Goal: Task Accomplishment & Management: Complete application form

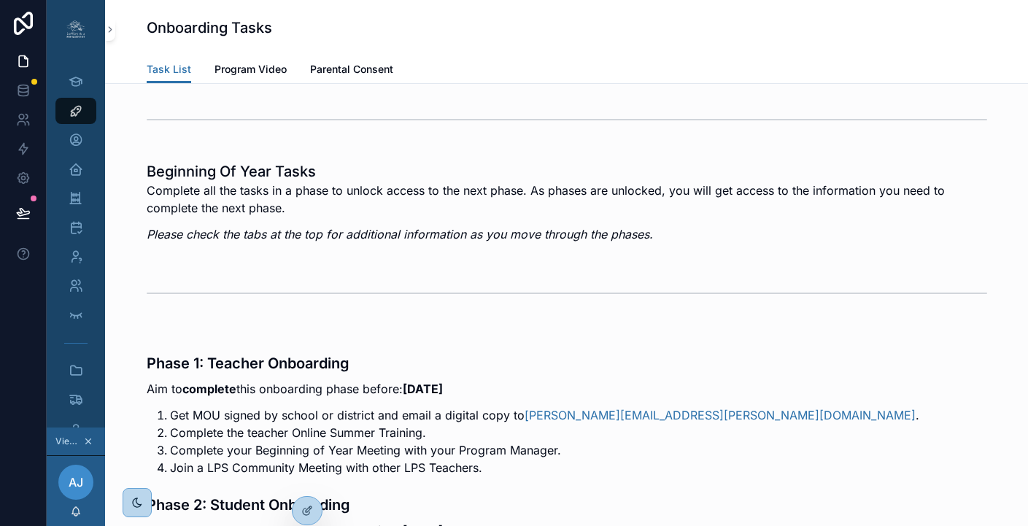
scroll to position [0, 11]
click at [311, 475] on icon at bounding box center [307, 479] width 12 height 12
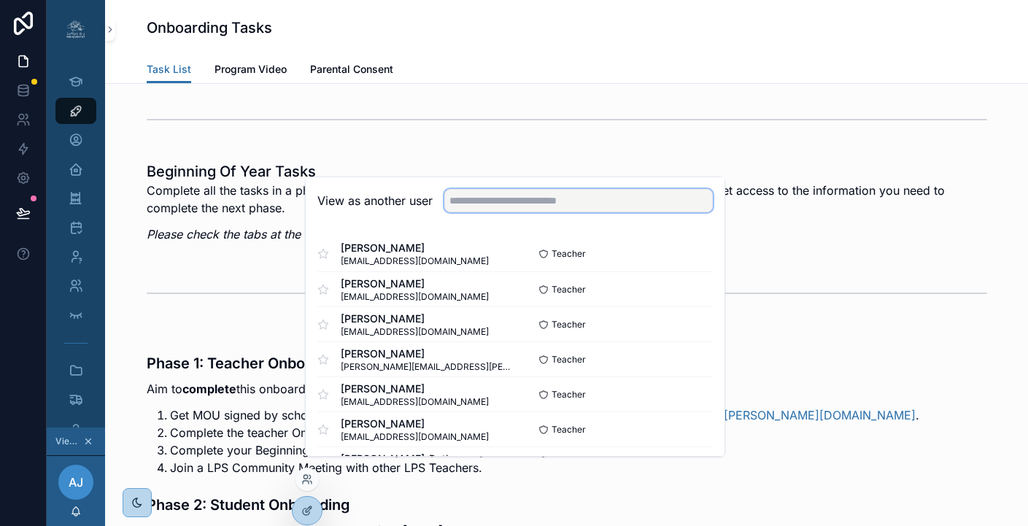
click at [514, 212] on input "text" at bounding box center [578, 200] width 268 height 23
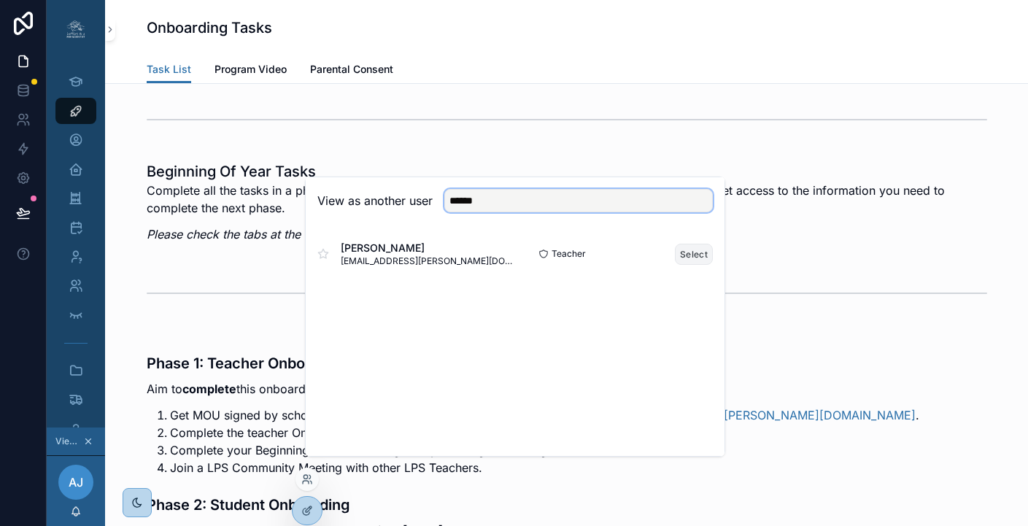
type input "******"
click at [687, 265] on button "Select" at bounding box center [694, 254] width 38 height 21
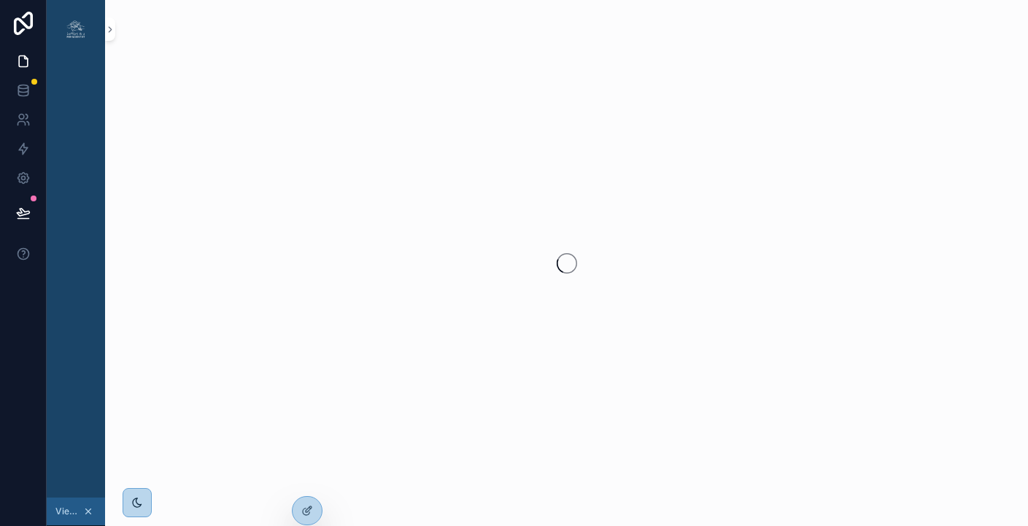
scroll to position [0, 11]
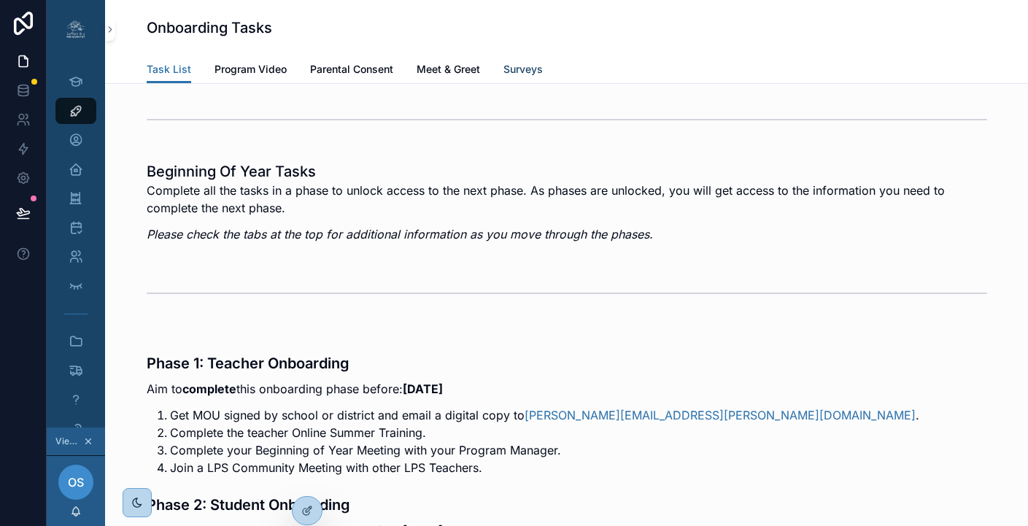
click at [505, 70] on span "Surveys" at bounding box center [522, 69] width 39 height 15
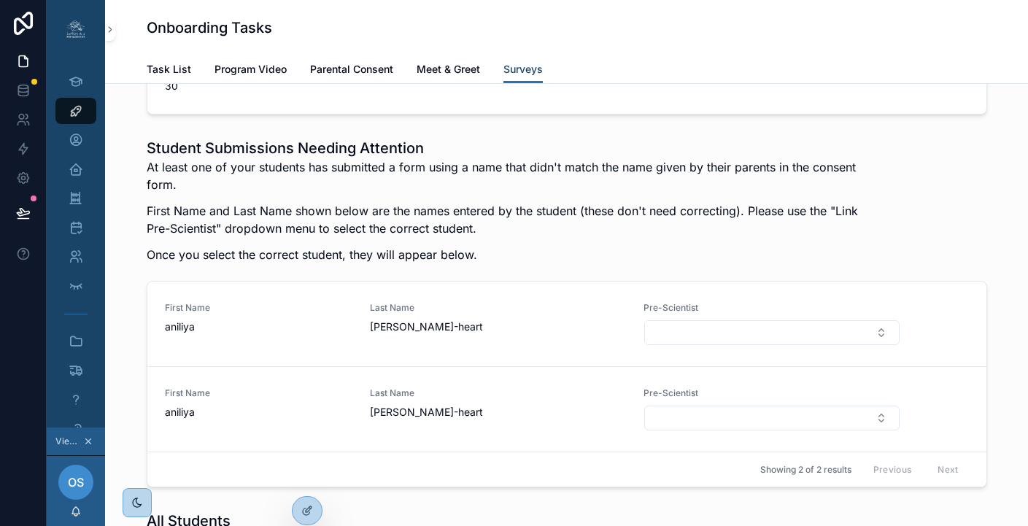
scroll to position [2167, 0]
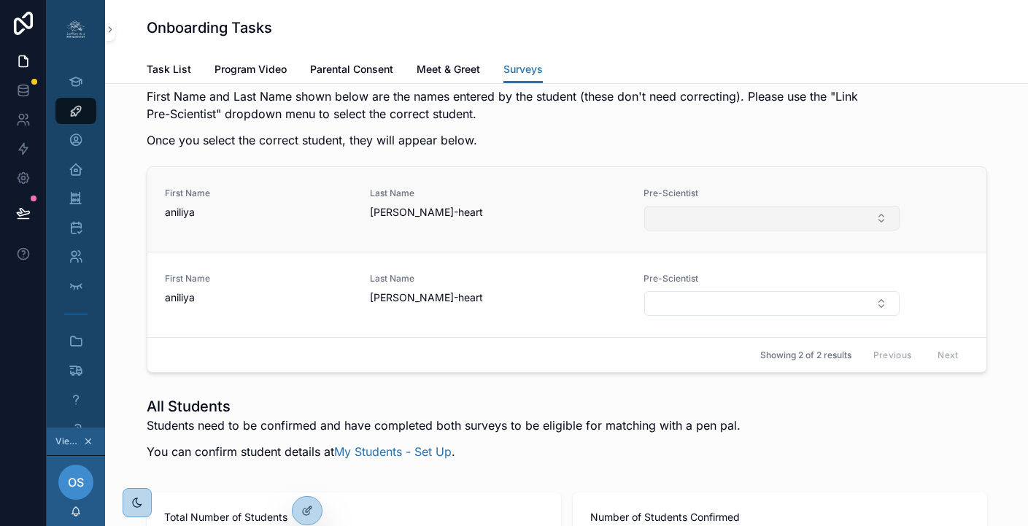
click at [729, 230] on button "Select Button" at bounding box center [771, 218] width 255 height 25
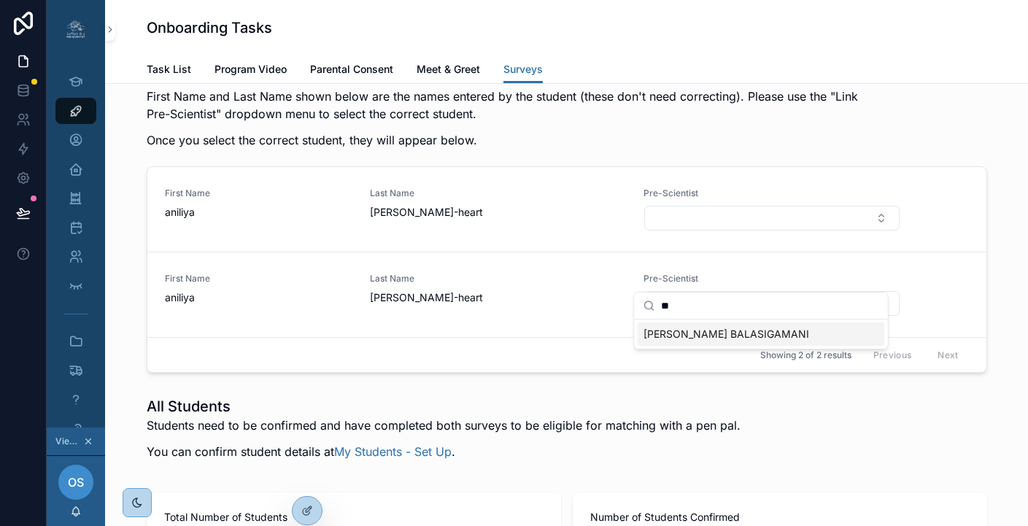
type input "*"
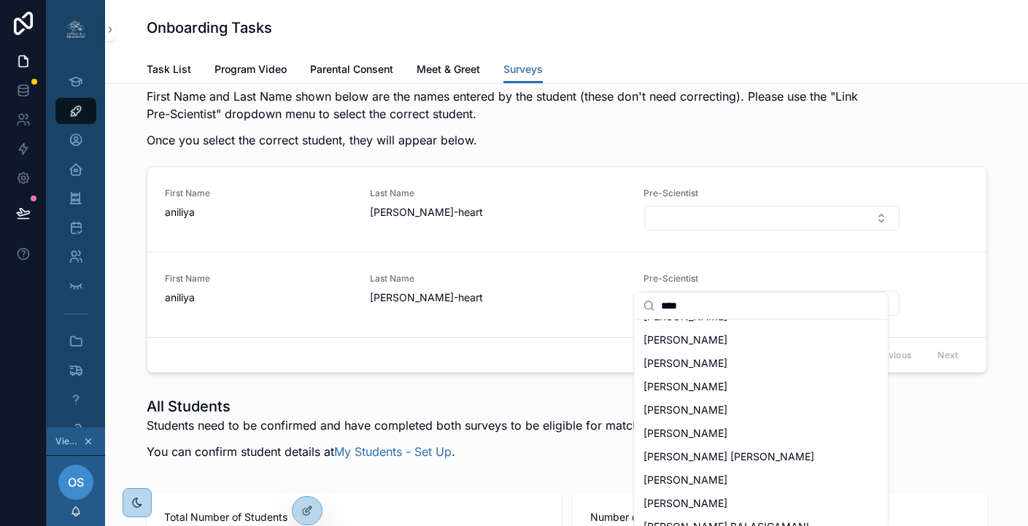
scroll to position [0, 0]
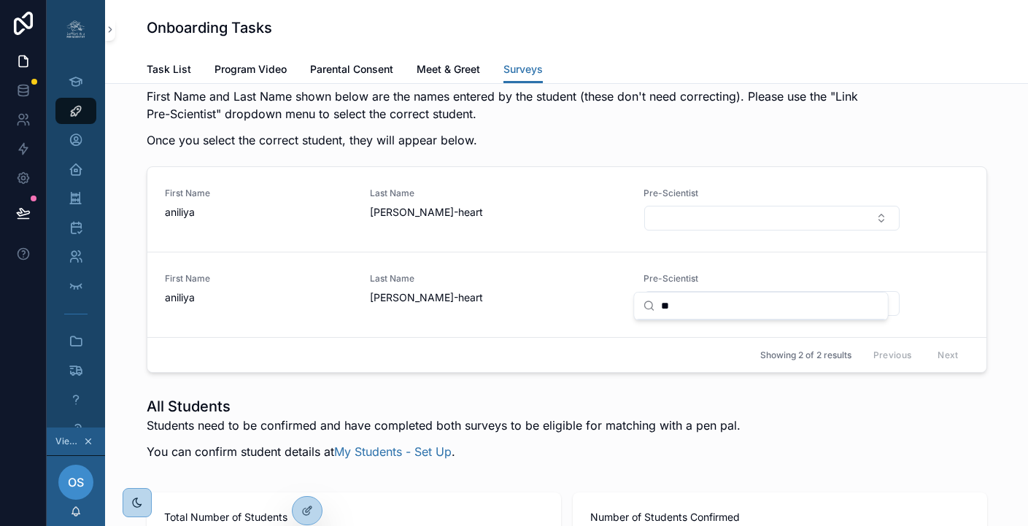
type input "*"
type input "****"
click at [473, 220] on span "[PERSON_NAME]-heart" at bounding box center [498, 212] width 256 height 15
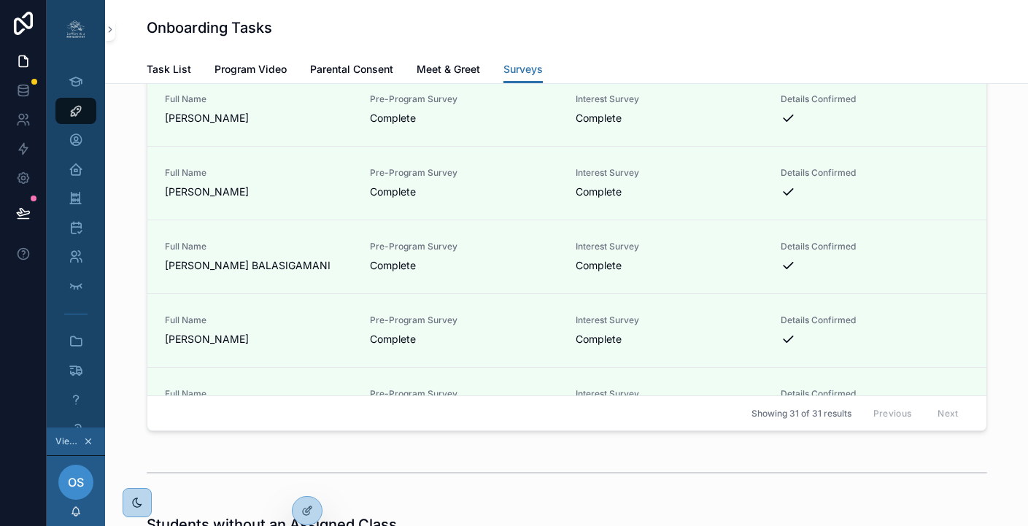
click at [878, 44] on div "Onboarding Tasks" at bounding box center [567, 27] width 840 height 55
